Goal: Information Seeking & Learning: Learn about a topic

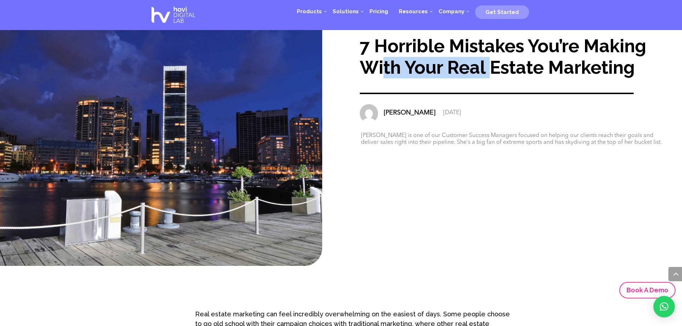
drag, startPoint x: 383, startPoint y: 73, endPoint x: 488, endPoint y: 63, distance: 105.3
click at [488, 63] on div "7 Horrible Mistakes You’re Making With Your Real Estate Marketing" at bounding box center [514, 56] width 308 height 43
click at [548, 35] on div "7 Horrible Mistakes You’re Making With Your Real Estate Marketing" at bounding box center [514, 56] width 308 height 43
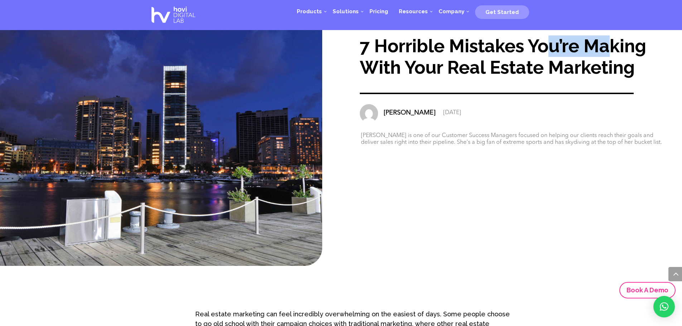
drag, startPoint x: 548, startPoint y: 42, endPoint x: 484, endPoint y: 61, distance: 66.9
click at [605, 47] on div "7 Horrible Mistakes You’re Making With Your Real Estate Marketing" at bounding box center [514, 56] width 308 height 43
click at [433, 74] on div "7 Horrible Mistakes You’re Making With Your Real Estate Marketing" at bounding box center [514, 56] width 308 height 43
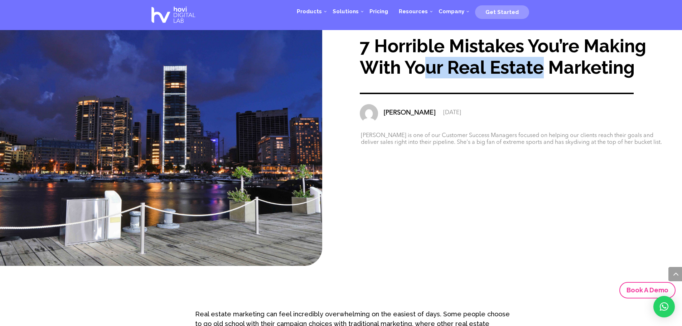
drag, startPoint x: 447, startPoint y: 73, endPoint x: 499, endPoint y: 69, distance: 51.7
click at [541, 66] on div "7 Horrible Mistakes You’re Making With Your Real Estate Marketing" at bounding box center [514, 56] width 308 height 43
click at [456, 76] on div "7 Horrible Mistakes You’re Making With Your Real Estate Marketing" at bounding box center [514, 56] width 308 height 43
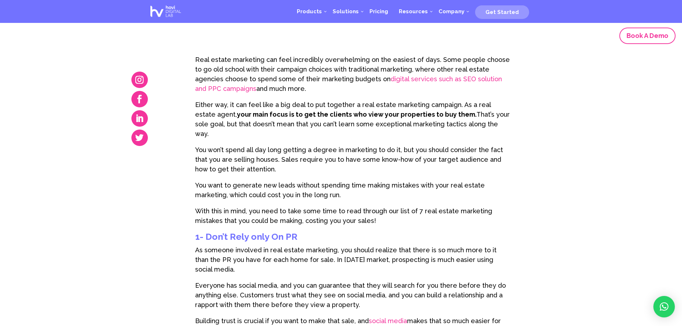
scroll to position [258, 0]
